Goal: Subscribe to service/newsletter

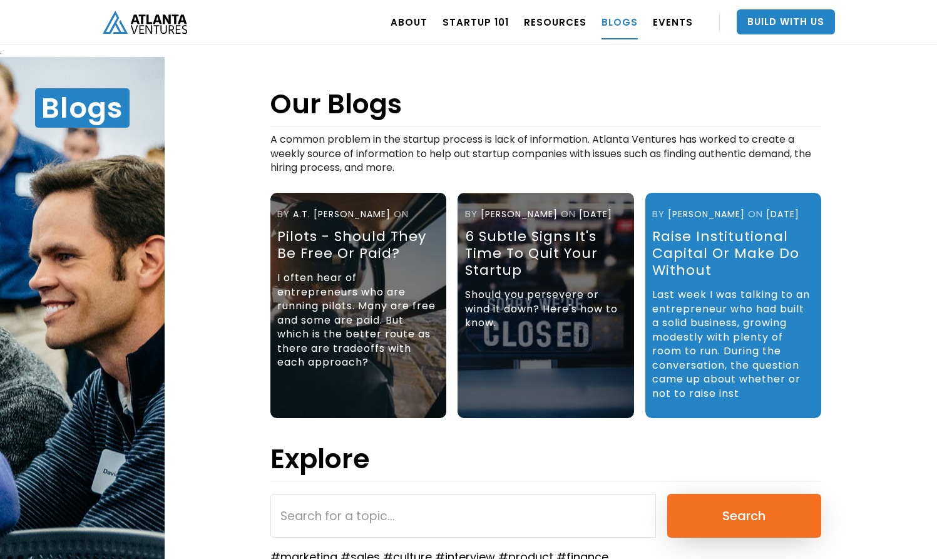
click at [326, 558] on html ". Subscribe to our Blog! Email Address Submit Thank you! Your submission has be…" at bounding box center [468, 279] width 937 height 559
click at [121, 558] on html ". Subscribe to our Blog! Email Address Submit Thank you! Your submission has be…" at bounding box center [468, 279] width 937 height 559
click at [326, 558] on html ". Subscribe to our Blog! Email Address Submit Thank you! Your submission has be…" at bounding box center [468, 279] width 937 height 559
click at [121, 558] on html ". Subscribe to our Blog! Email Address Submit Thank you! Your submission has be…" at bounding box center [468, 279] width 937 height 559
click at [326, 558] on html ". Subscribe to our Blog! Email Address Submit Thank you! Your submission has be…" at bounding box center [468, 279] width 937 height 559
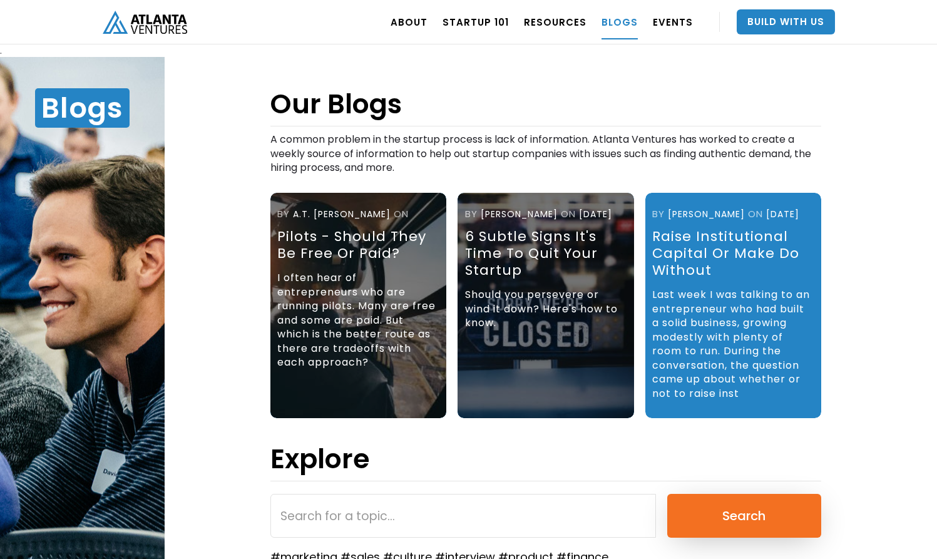
click at [121, 558] on html ". Subscribe to our Blog! Email Address Submit Thank you! Your submission has be…" at bounding box center [468, 279] width 937 height 559
click at [326, 558] on html ". Subscribe to our Blog! Email Address Submit Thank you! Your submission has be…" at bounding box center [468, 279] width 937 height 559
click at [121, 558] on html ". Subscribe to our Blog! Email Address Submit Thank you! Your submission has be…" at bounding box center [468, 279] width 937 height 559
click at [326, 558] on html ". Subscribe to our Blog! Email Address Submit Thank you! Your submission has be…" at bounding box center [468, 279] width 937 height 559
click at [121, 558] on html ". Subscribe to our Blog! Email Address Submit Thank you! Your submission has be…" at bounding box center [468, 279] width 937 height 559
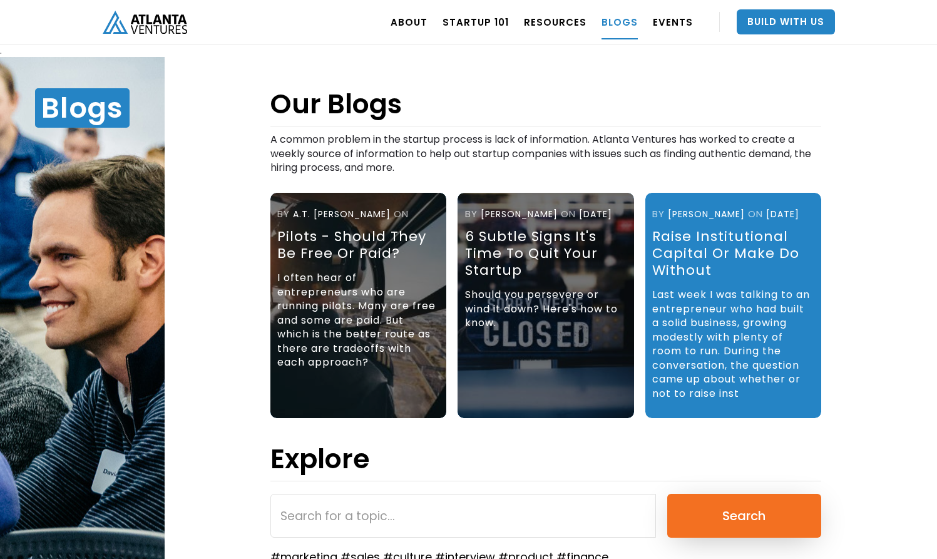
click at [326, 558] on html ". Subscribe to our Blog! Email Address Submit Thank you! Your submission has be…" at bounding box center [468, 279] width 937 height 559
click at [121, 558] on html ". Subscribe to our Blog! Email Address Submit Thank you! Your submission has be…" at bounding box center [468, 279] width 937 height 559
click at [326, 558] on html ". Subscribe to our Blog! Email Address Submit Thank you! Your submission has be…" at bounding box center [468, 279] width 937 height 559
click at [121, 558] on html ". Subscribe to our Blog! Email Address Submit Thank you! Your submission has be…" at bounding box center [468, 279] width 937 height 559
click at [326, 558] on html ". Subscribe to our Blog! Email Address Submit Thank you! Your submission has be…" at bounding box center [468, 279] width 937 height 559
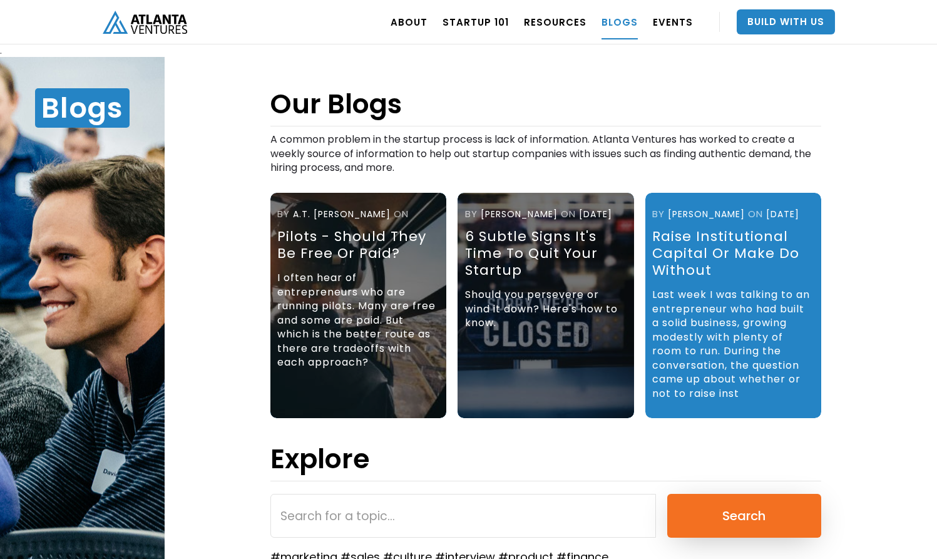
click at [121, 558] on html ". Subscribe to our Blog! Email Address Submit Thank you! Your submission has be…" at bounding box center [468, 279] width 937 height 559
click at [326, 558] on html ". Subscribe to our Blog! Email Address Submit Thank you! Your submission has be…" at bounding box center [468, 279] width 937 height 559
click at [121, 558] on html ". Subscribe to our Blog! Email Address Submit Thank you! Your submission has be…" at bounding box center [468, 279] width 937 height 559
